Goal: Use online tool/utility: Utilize a website feature to perform a specific function

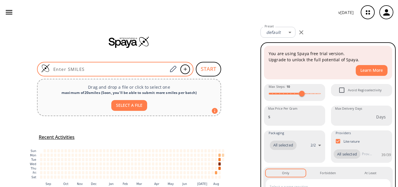
click at [90, 64] on div at bounding box center [115, 69] width 156 height 15
click at [128, 66] on input at bounding box center [109, 69] width 118 height 6
paste input "O=C(OC1=C2C(NC=C2)=CC=C1)C3=CC=C[N](C)=C3"
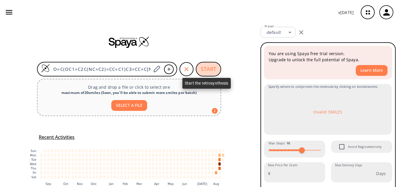
click at [202, 72] on button "START" at bounding box center [208, 69] width 25 height 15
click at [208, 67] on button "START" at bounding box center [208, 69] width 25 height 15
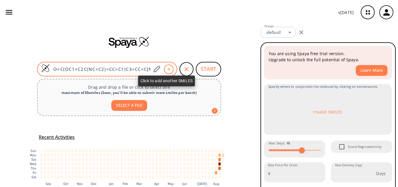
click at [166, 69] on icon at bounding box center [169, 68] width 6 height 3
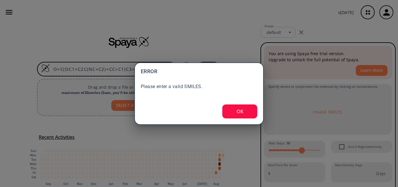
click at [241, 111] on button "OK" at bounding box center [239, 111] width 35 height 14
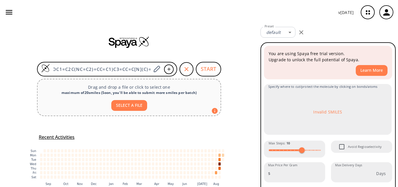
scroll to position [0, 18]
drag, startPoint x: 52, startPoint y: 69, endPoint x: 193, endPoint y: 78, distance: 140.7
click at [193, 78] on div "O=C(OC1=C2C(NC=C2)=CC=C1)C3=CC=C[N](C)=C3 START Drag and drop a file or click t…" at bounding box center [129, 118] width 258 height 189
type input "O"
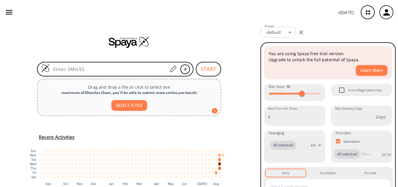
paste input "O=C(OC1=C2C(NC=C2)=CC=C1)C3=CC=C[N+](C)=C3"
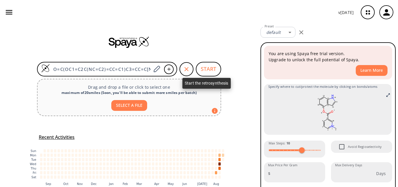
type input "O=C(OC1=C2C(NC=C2)=CC=C1)C3=CC=C[N+](C)=C3"
click at [216, 66] on button "START" at bounding box center [208, 69] width 25 height 15
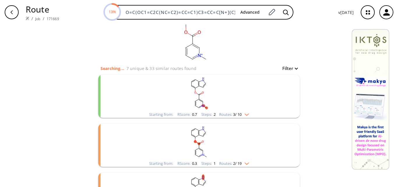
scroll to position [29, 0]
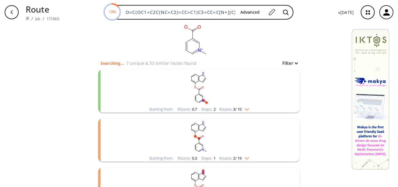
click at [228, 87] on rect "clusters" at bounding box center [198, 87] width 151 height 36
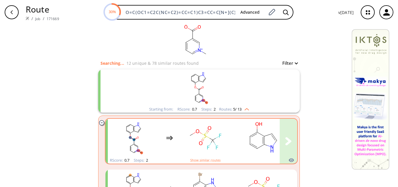
click at [233, 135] on div "clusters" at bounding box center [228, 138] width 240 height 38
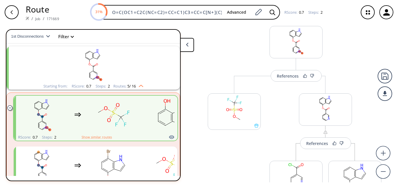
scroll to position [29, 0]
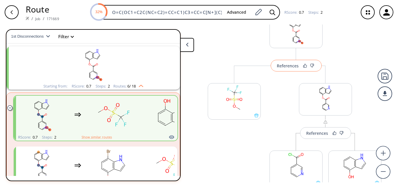
click at [288, 70] on button "References" at bounding box center [296, 66] width 51 height 12
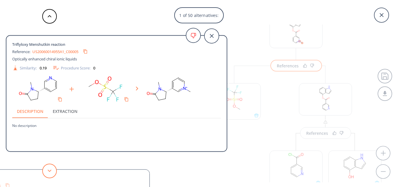
click at [46, 176] on button at bounding box center [49, 170] width 15 height 15
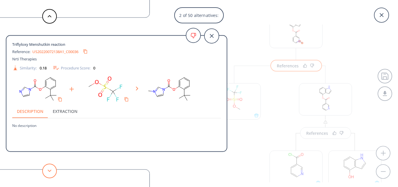
click at [50, 176] on button at bounding box center [49, 170] width 15 height 15
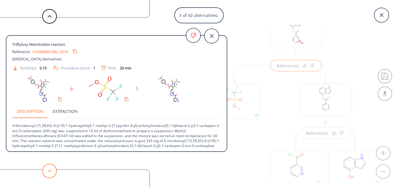
click at [50, 176] on button at bounding box center [49, 170] width 15 height 15
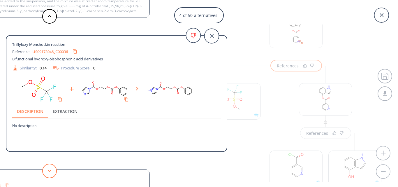
click at [50, 176] on button at bounding box center [49, 170] width 15 height 15
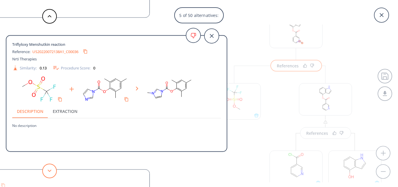
click at [50, 176] on button at bounding box center [49, 170] width 15 height 15
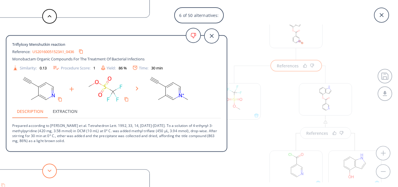
click at [50, 176] on button at bounding box center [49, 170] width 15 height 15
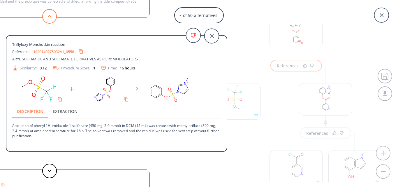
click at [52, 20] on button at bounding box center [49, 16] width 15 height 15
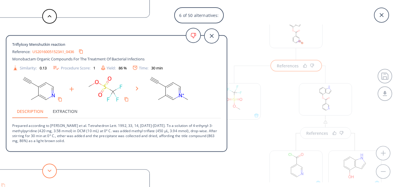
click at [53, 169] on button at bounding box center [49, 170] width 15 height 15
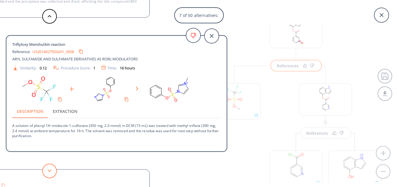
click at [53, 169] on button at bounding box center [49, 170] width 15 height 15
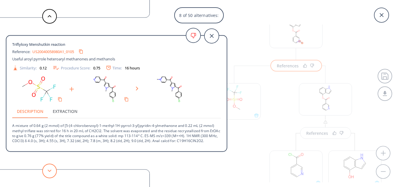
click at [53, 169] on button at bounding box center [49, 170] width 15 height 15
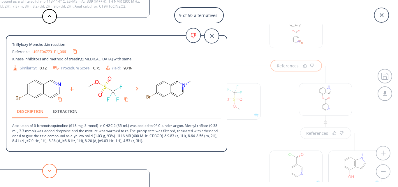
click at [53, 169] on button at bounding box center [49, 170] width 15 height 15
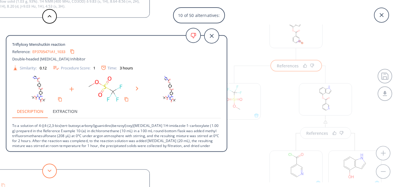
click at [53, 169] on button at bounding box center [49, 170] width 15 height 15
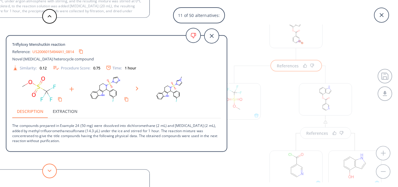
click at [53, 169] on button at bounding box center [49, 170] width 15 height 15
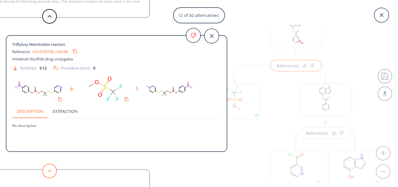
click at [53, 169] on button at bounding box center [49, 170] width 15 height 15
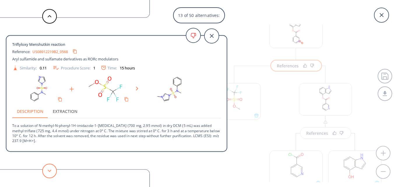
click at [53, 169] on button at bounding box center [49, 170] width 15 height 15
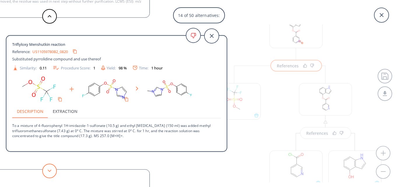
click at [53, 169] on button at bounding box center [49, 170] width 15 height 15
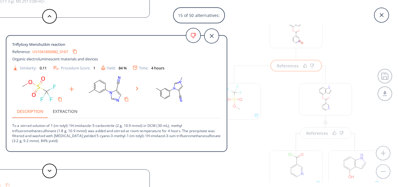
click at [292, 68] on div "15 of 50 alternatives: Triflyloxy Menshutkin reaction Reference: US20060014955A…" at bounding box center [199, 93] width 398 height 187
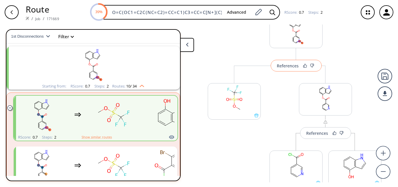
click at [292, 68] on div "References" at bounding box center [288, 66] width 22 height 4
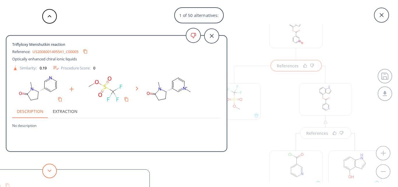
click at [47, 169] on button at bounding box center [49, 170] width 15 height 15
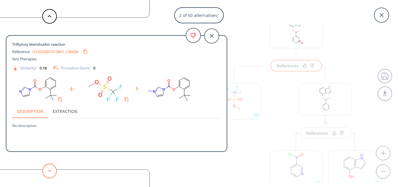
click at [47, 169] on button at bounding box center [49, 170] width 15 height 15
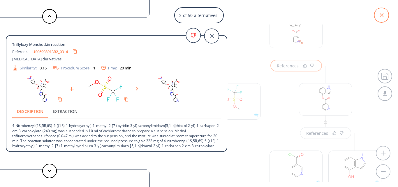
click at [382, 17] on icon at bounding box center [381, 15] width 15 height 15
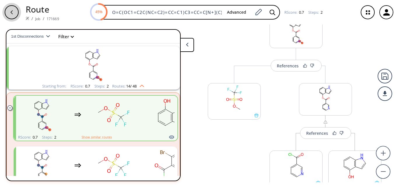
click at [15, 11] on div "button" at bounding box center [12, 12] width 14 height 14
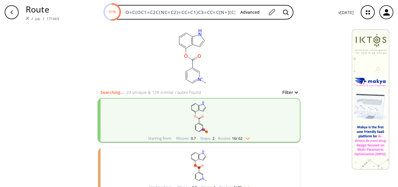
drag, startPoint x: 236, startPoint y: 12, endPoint x: 45, endPoint y: 22, distance: 191.6
click at [45, 22] on div "Route / Job / 171669 51% O=C(OC1=C2C(NC=C2)=CC=C1)C3=CC=C[N+](C)=C3 Advanced v …" at bounding box center [199, 12] width 398 height 24
type input "=C3"
drag, startPoint x: 140, startPoint y: 10, endPoint x: 101, endPoint y: 16, distance: 40.0
click at [103, 16] on div "51% =C3 Advanced" at bounding box center [199, 12] width 270 height 15
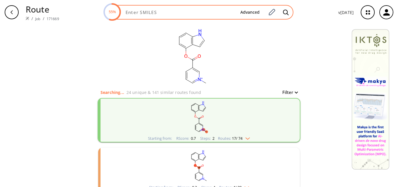
paste input "O=C(OC1=C2C(NC=C2CCN(C)C)=CC=C1)C3=CC=C[N+](C)=C3"
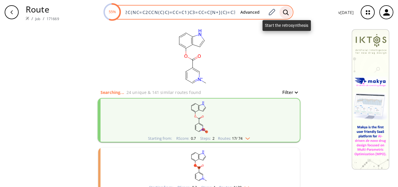
type input "O=C(OC1=C2C(NC=C2CCN(C)C)=CC=C1)C3=CC=C[N+](C)=C3"
click at [289, 13] on icon at bounding box center [286, 12] width 6 height 6
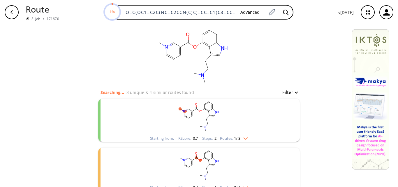
click at [237, 106] on rect "clusters" at bounding box center [198, 116] width 151 height 36
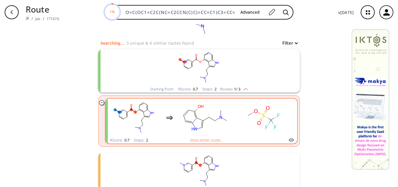
scroll to position [58, 0]
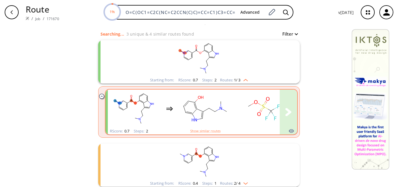
click at [237, 106] on rect "clusters" at bounding box center [263, 108] width 52 height 36
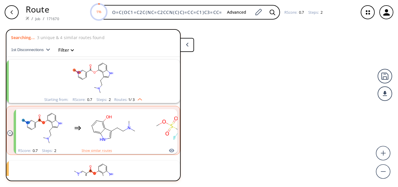
scroll to position [13, 0]
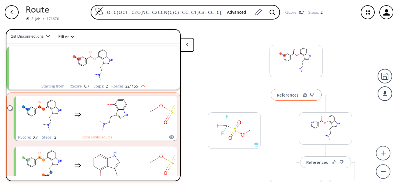
click at [289, 99] on button "References" at bounding box center [296, 95] width 51 height 12
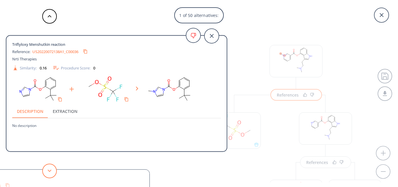
click at [47, 172] on button at bounding box center [49, 170] width 15 height 15
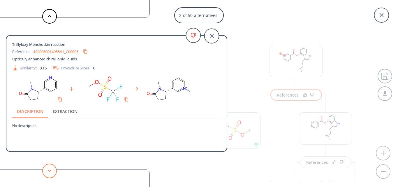
click at [47, 172] on button at bounding box center [49, 170] width 15 height 15
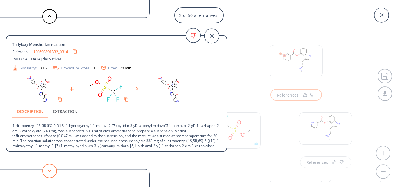
click at [47, 172] on button at bounding box center [49, 170] width 15 height 15
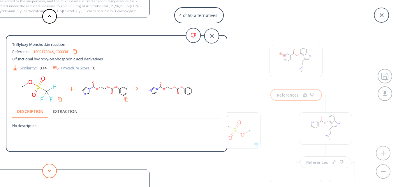
click at [47, 172] on button at bounding box center [49, 170] width 15 height 15
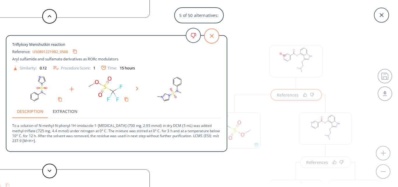
click at [212, 35] on icon at bounding box center [211, 36] width 15 height 15
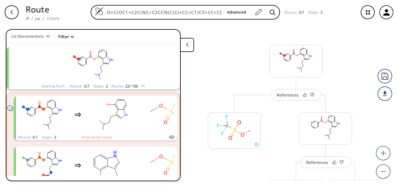
click at [271, 89] on button "References" at bounding box center [296, 95] width 51 height 12
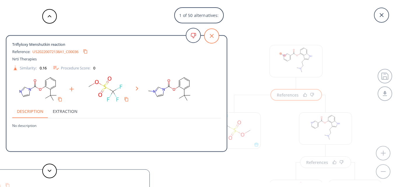
click at [213, 38] on icon at bounding box center [211, 36] width 15 height 15
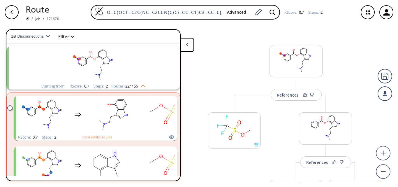
scroll to position [0, 23]
drag, startPoint x: 107, startPoint y: 13, endPoint x: 345, endPoint y: 15, distance: 238.3
click at [345, 15] on div "O=C(OC1=C2C(NC=C2CCN(C)C)=CC=C1)C3=CC=C[N+](C)=C3 Advanced RScore : 0.7 Steps :…" at bounding box center [209, 12] width 290 height 15
paste input "O=C(C[N+](C)(C)C)OC1=CC=CC2=C1C(C)=CN2"
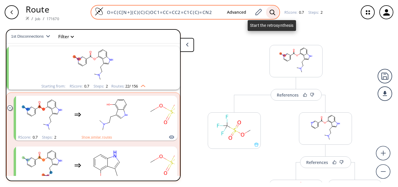
type input "O=C(C[N+](C)(C)C)OC1=CC=CC2=C1C(C)=CN2"
click at [271, 12] on icon at bounding box center [272, 12] width 6 height 6
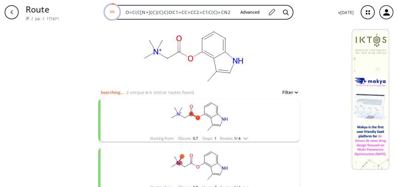
click at [208, 121] on rect "clusters" at bounding box center [198, 116] width 151 height 36
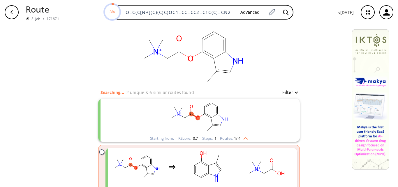
scroll to position [58, 0]
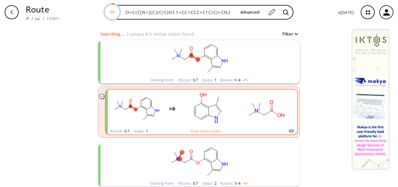
click at [236, 105] on div "clusters" at bounding box center [201, 108] width 182 height 38
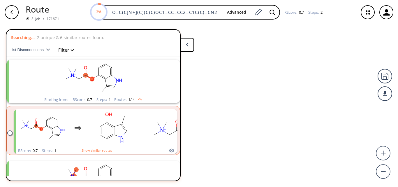
scroll to position [13, 0]
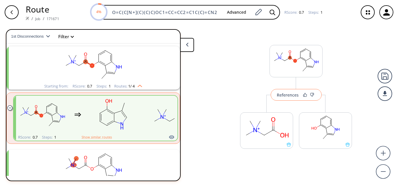
click at [287, 95] on div "References" at bounding box center [288, 95] width 22 height 4
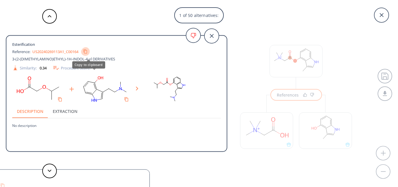
click at [87, 52] on icon "Copy to clipboard" at bounding box center [85, 51] width 4 height 4
